Goal: Task Accomplishment & Management: Manage account settings

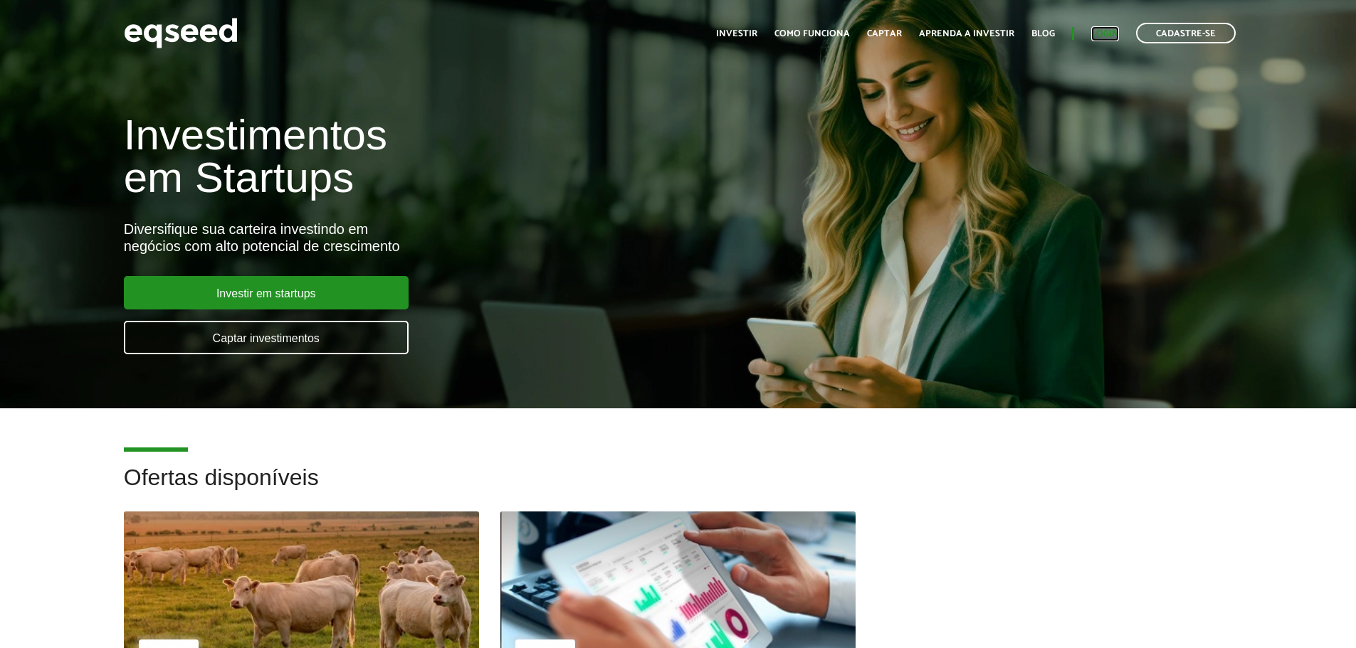
click at [1107, 33] on link "Login" at bounding box center [1105, 33] width 28 height 9
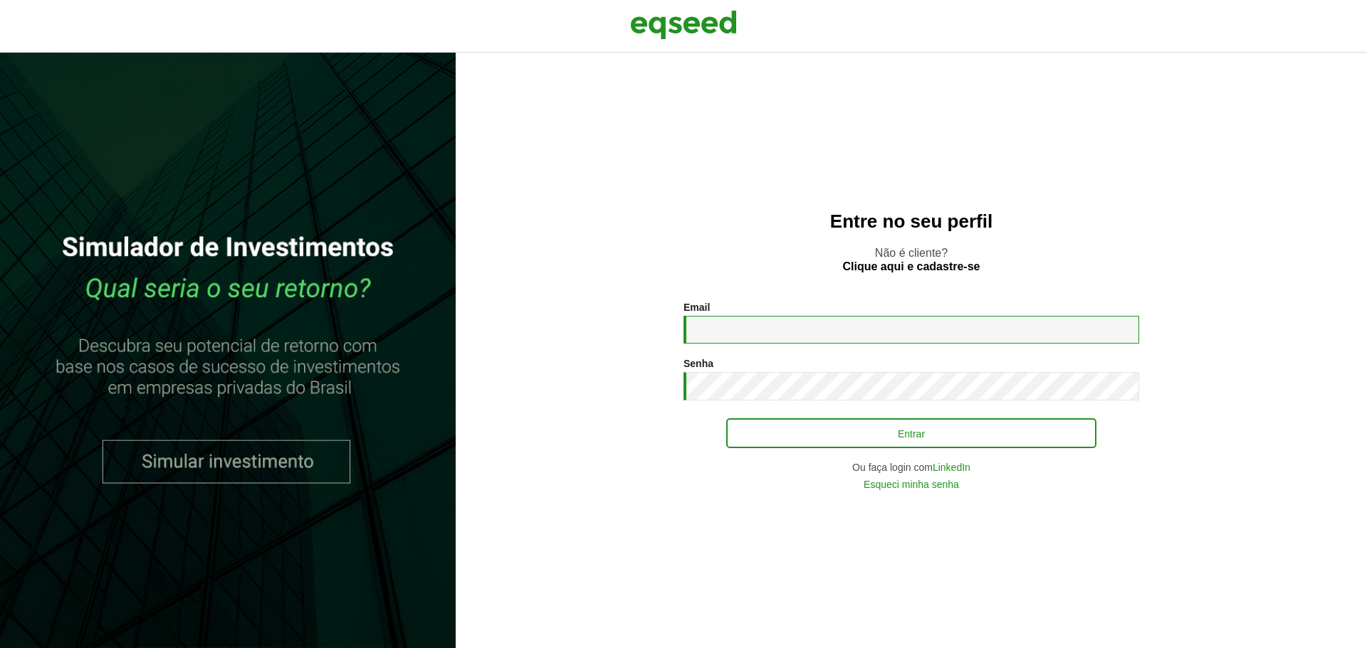
type input "**********"
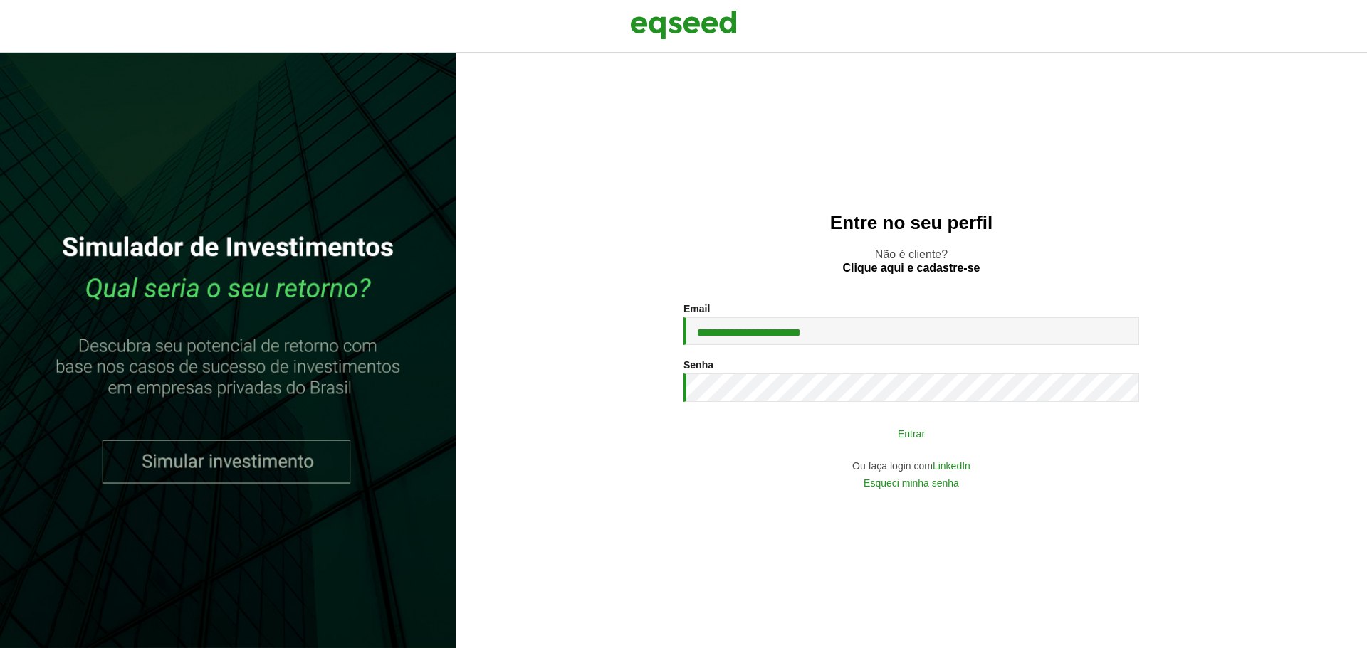
click at [769, 431] on button "Entrar" at bounding box center [911, 433] width 370 height 27
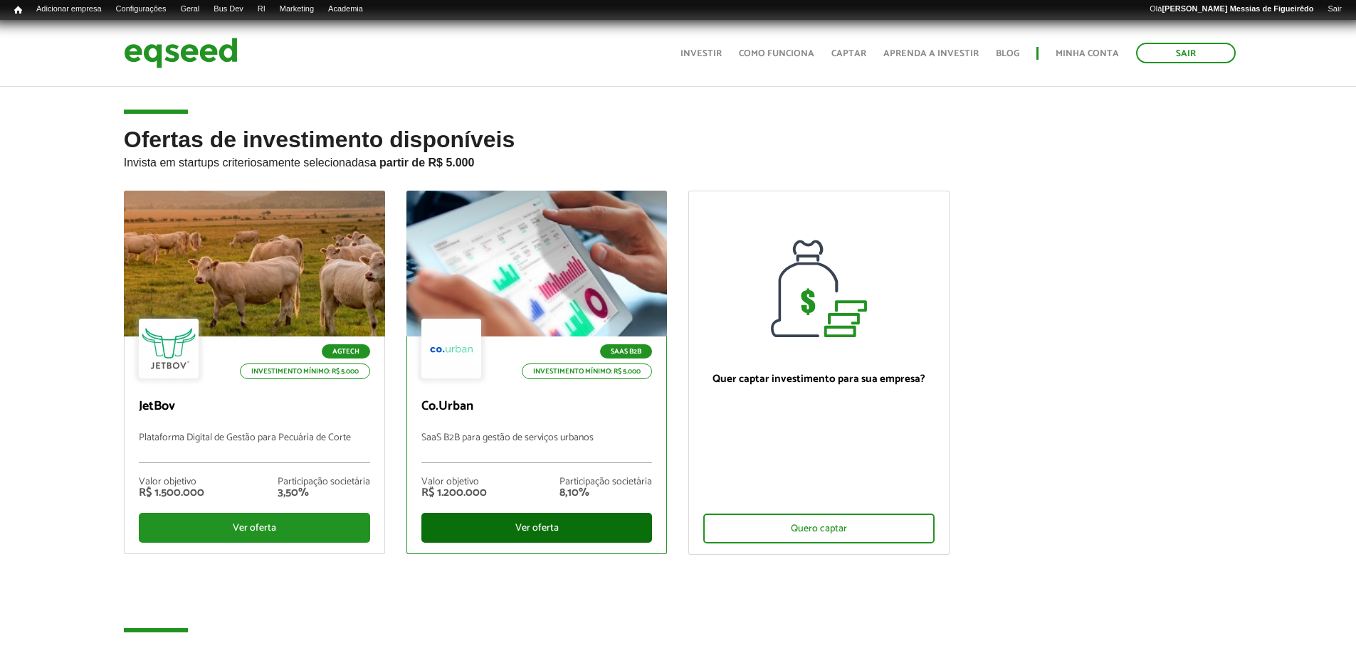
scroll to position [1019, 0]
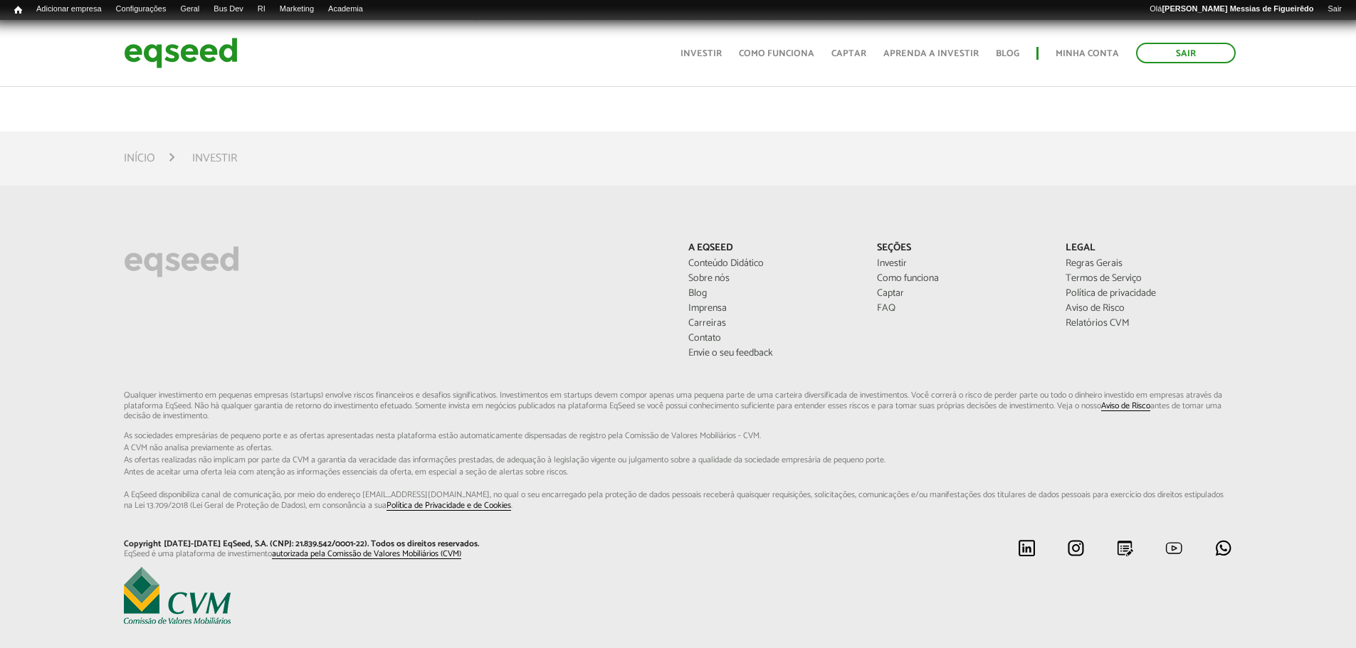
click at [387, 376] on div "A EqSeed Conteúdo Didático Sobre nós Blog Imprensa Carreiras Contato [PERSON_NA…" at bounding box center [678, 317] width 1130 height 149
click at [342, 616] on div at bounding box center [678, 597] width 1130 height 60
drag, startPoint x: 342, startPoint y: 616, endPoint x: 246, endPoint y: 296, distance: 333.7
click at [260, 278] on div at bounding box center [395, 263] width 565 height 41
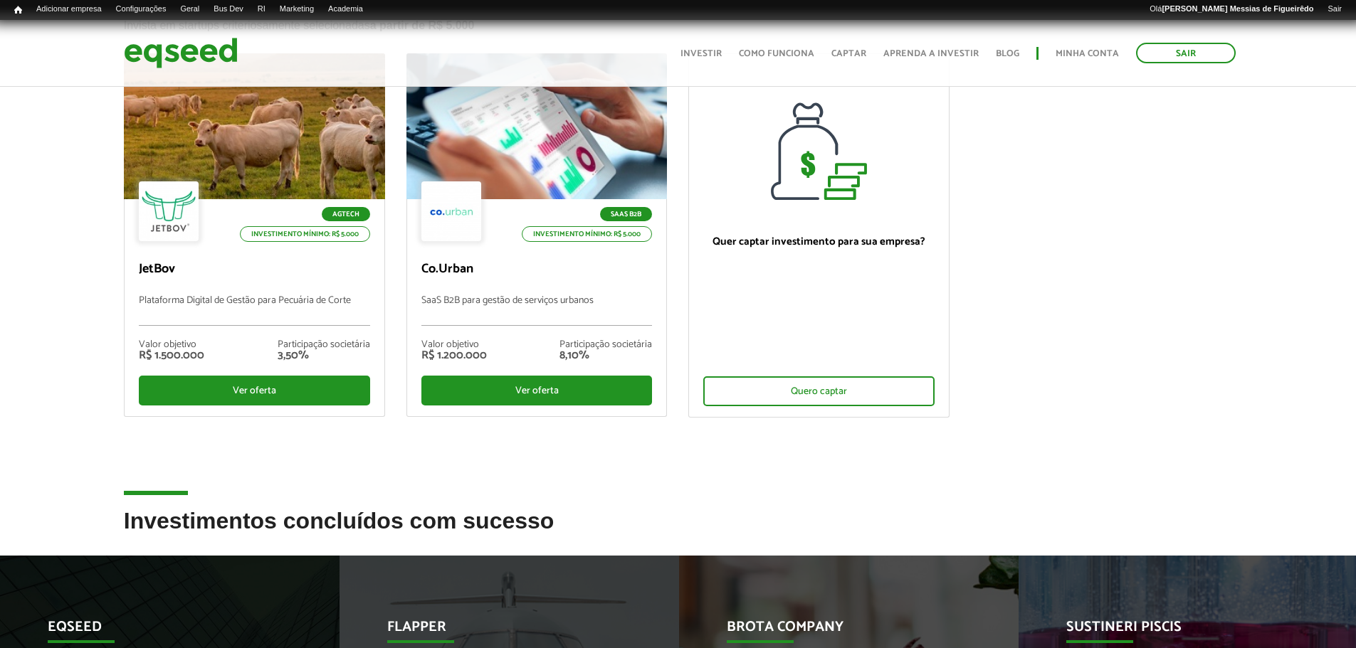
scroll to position [0, 0]
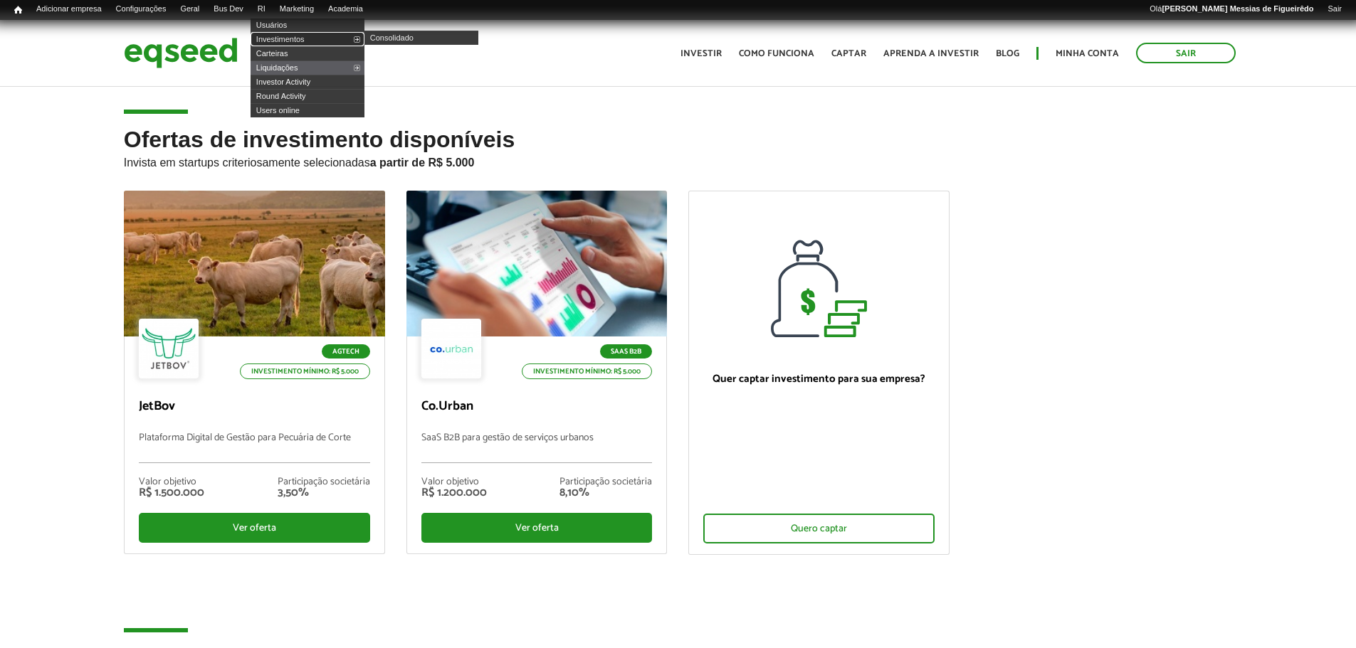
click at [296, 38] on link "Investimentos" at bounding box center [308, 39] width 114 height 14
